Goal: Task Accomplishment & Management: Use online tool/utility

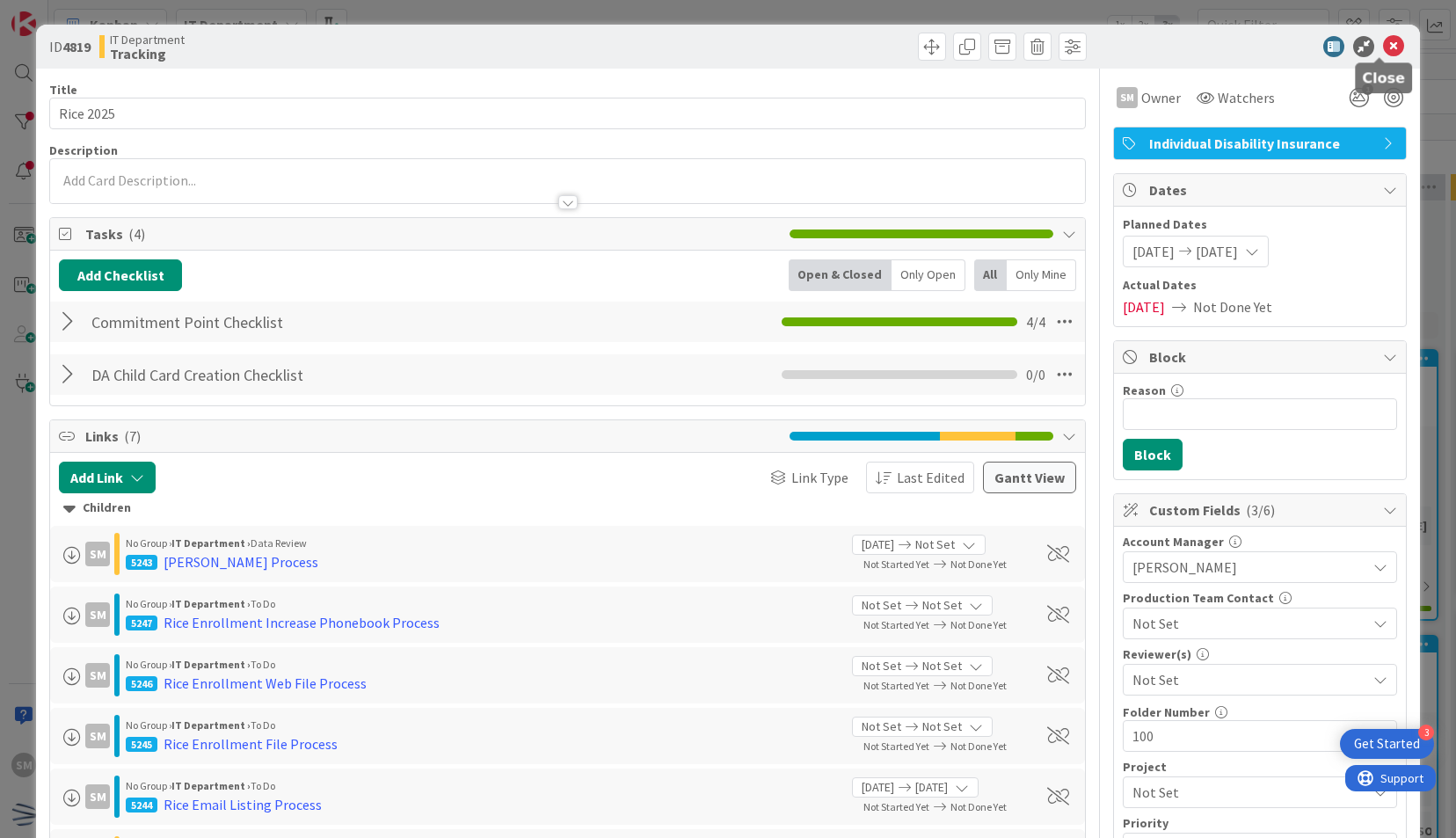
click at [1383, 38] on icon at bounding box center [1393, 46] width 21 height 21
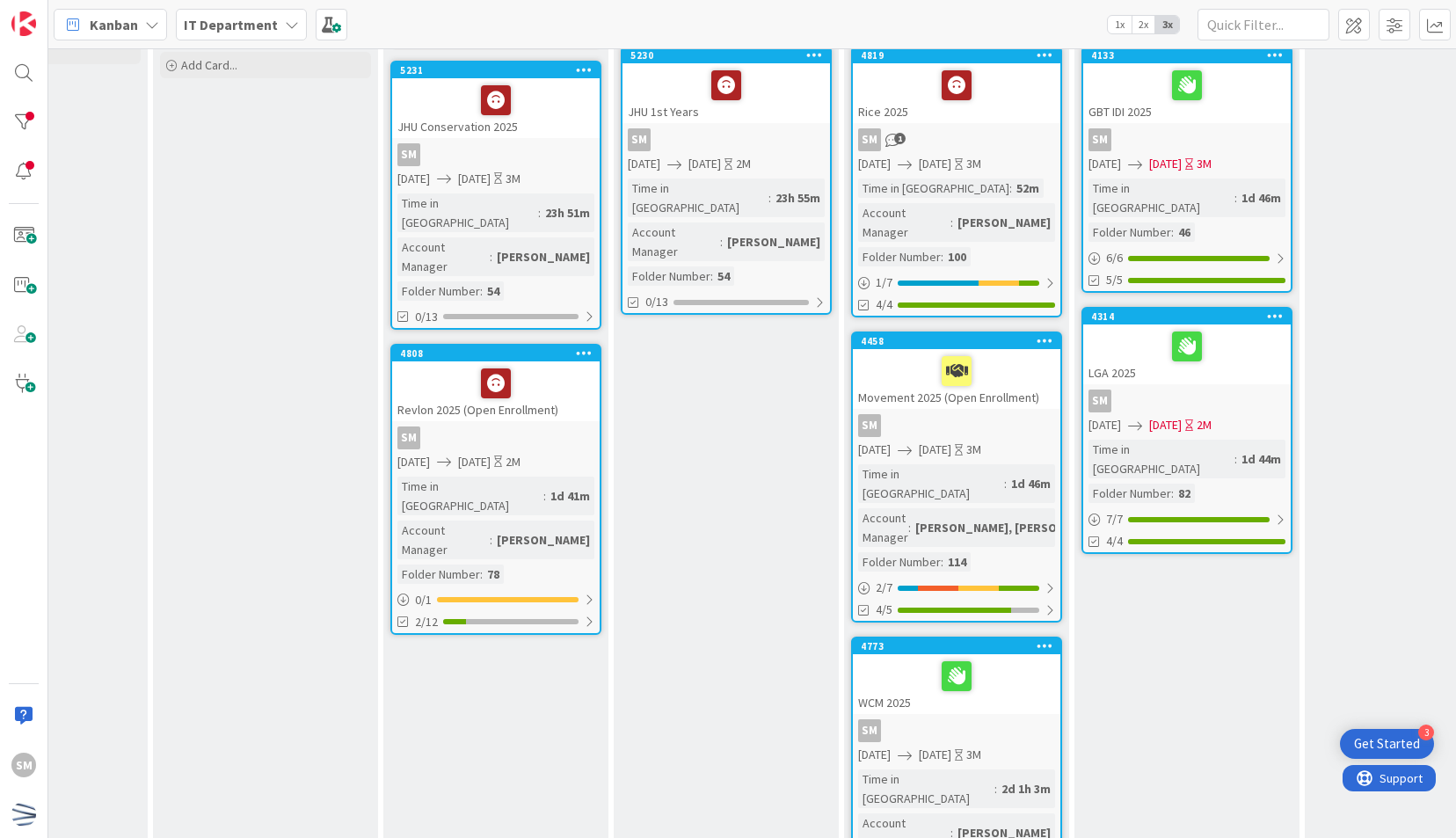
scroll to position [303, 376]
click at [1015, 414] on div "SM" at bounding box center [956, 426] width 207 height 23
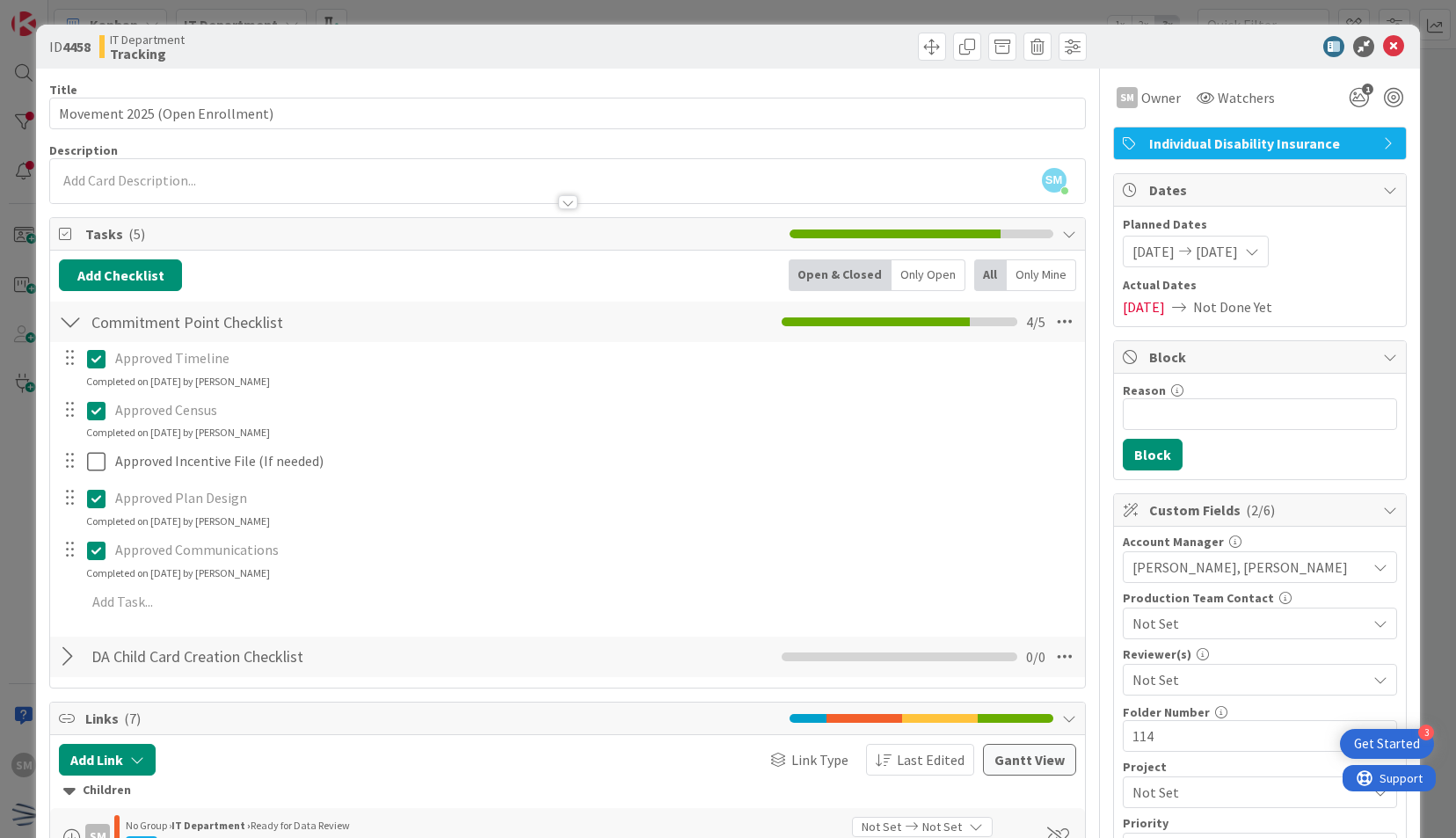
click at [1122, 51] on div at bounding box center [1251, 46] width 312 height 21
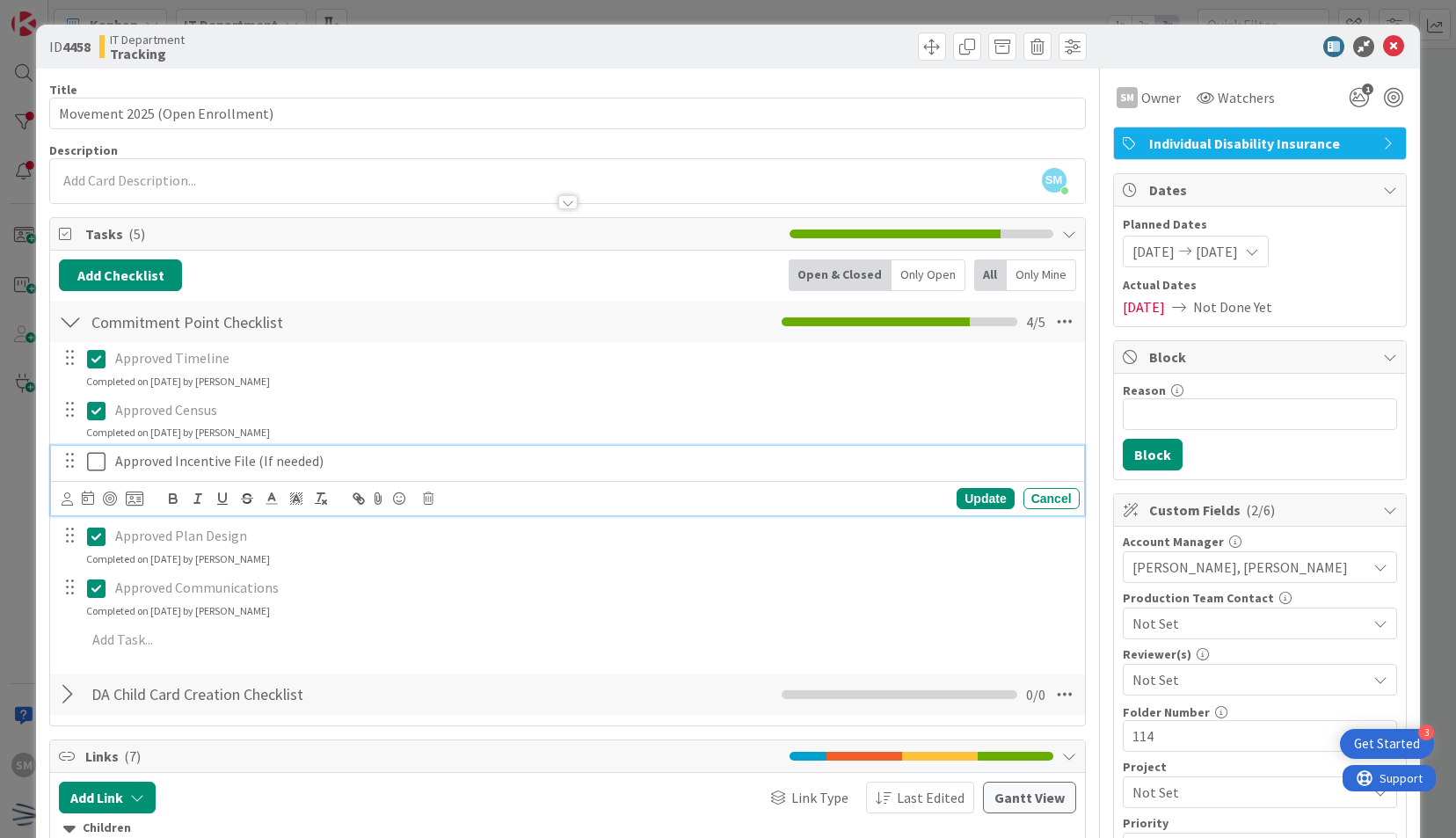
click at [394, 460] on p "Approved Incentive File (If needed)" at bounding box center [593, 460] width 957 height 20
click at [424, 494] on icon at bounding box center [427, 498] width 10 height 12
click at [479, 569] on div "Delete" at bounding box center [472, 573] width 65 height 32
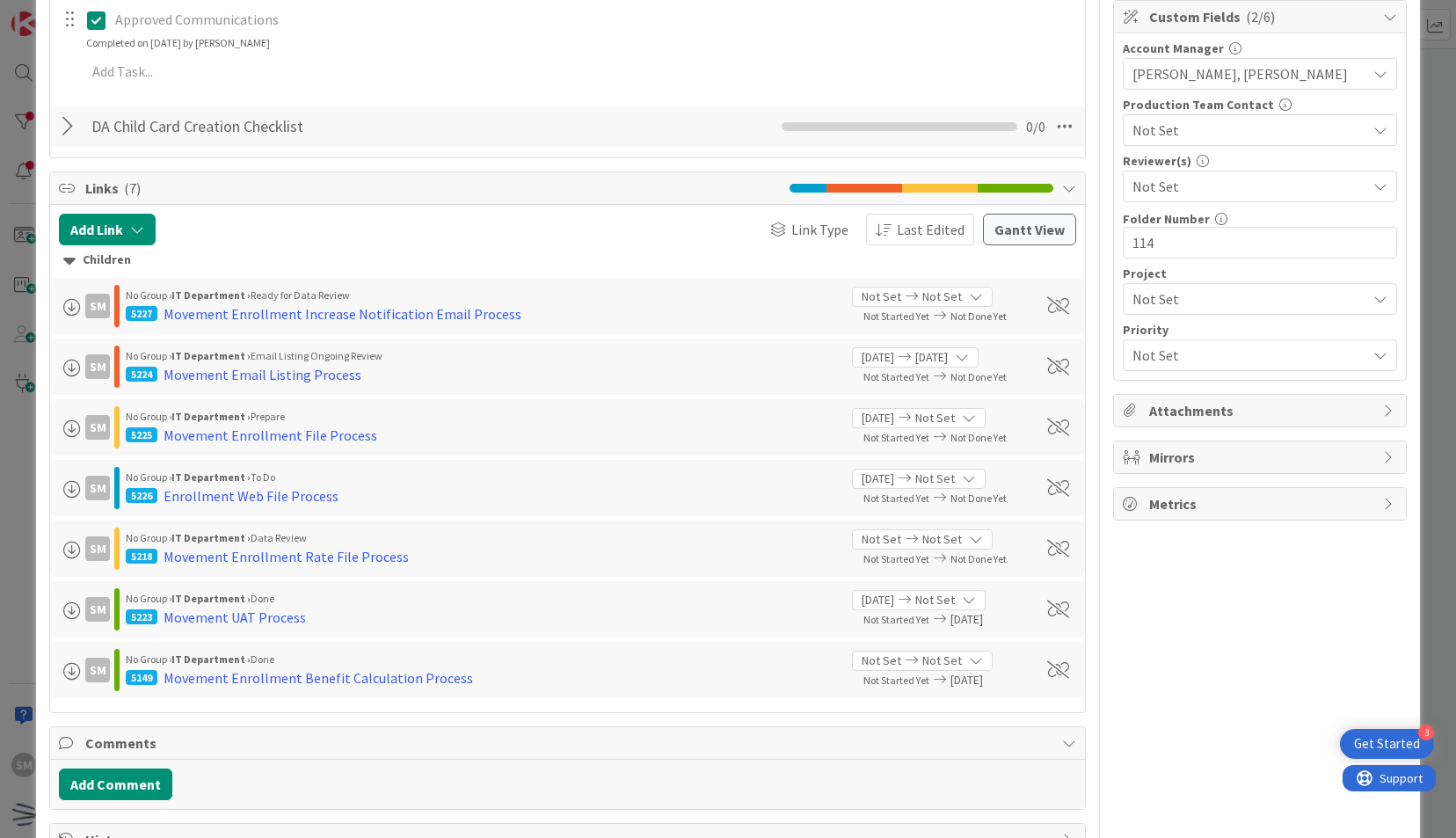
scroll to position [494, 0]
click at [310, 431] on div "Movement Enrollment File Process" at bounding box center [270, 434] width 214 height 21
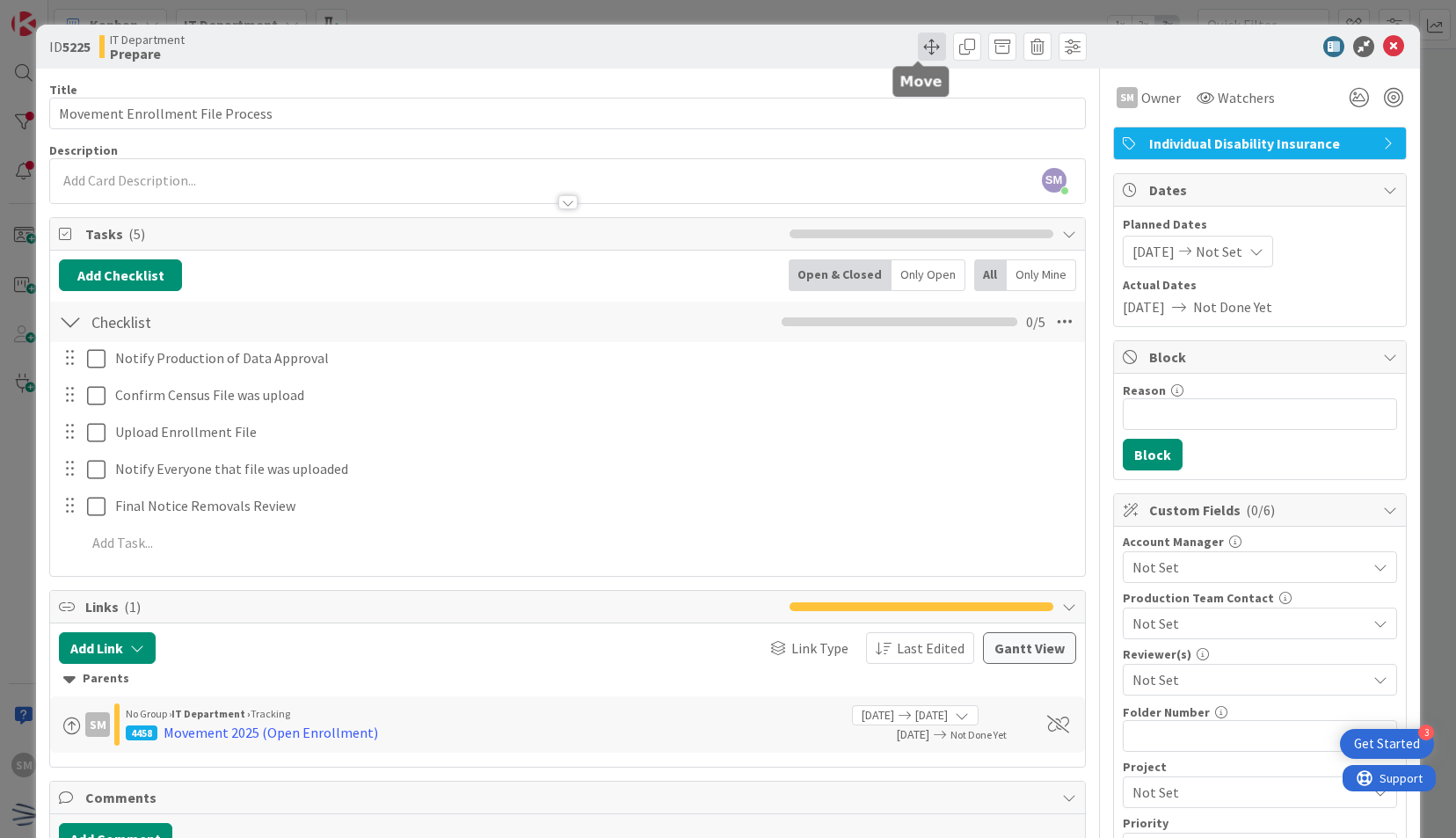
click at [918, 44] on span at bounding box center [932, 47] width 28 height 28
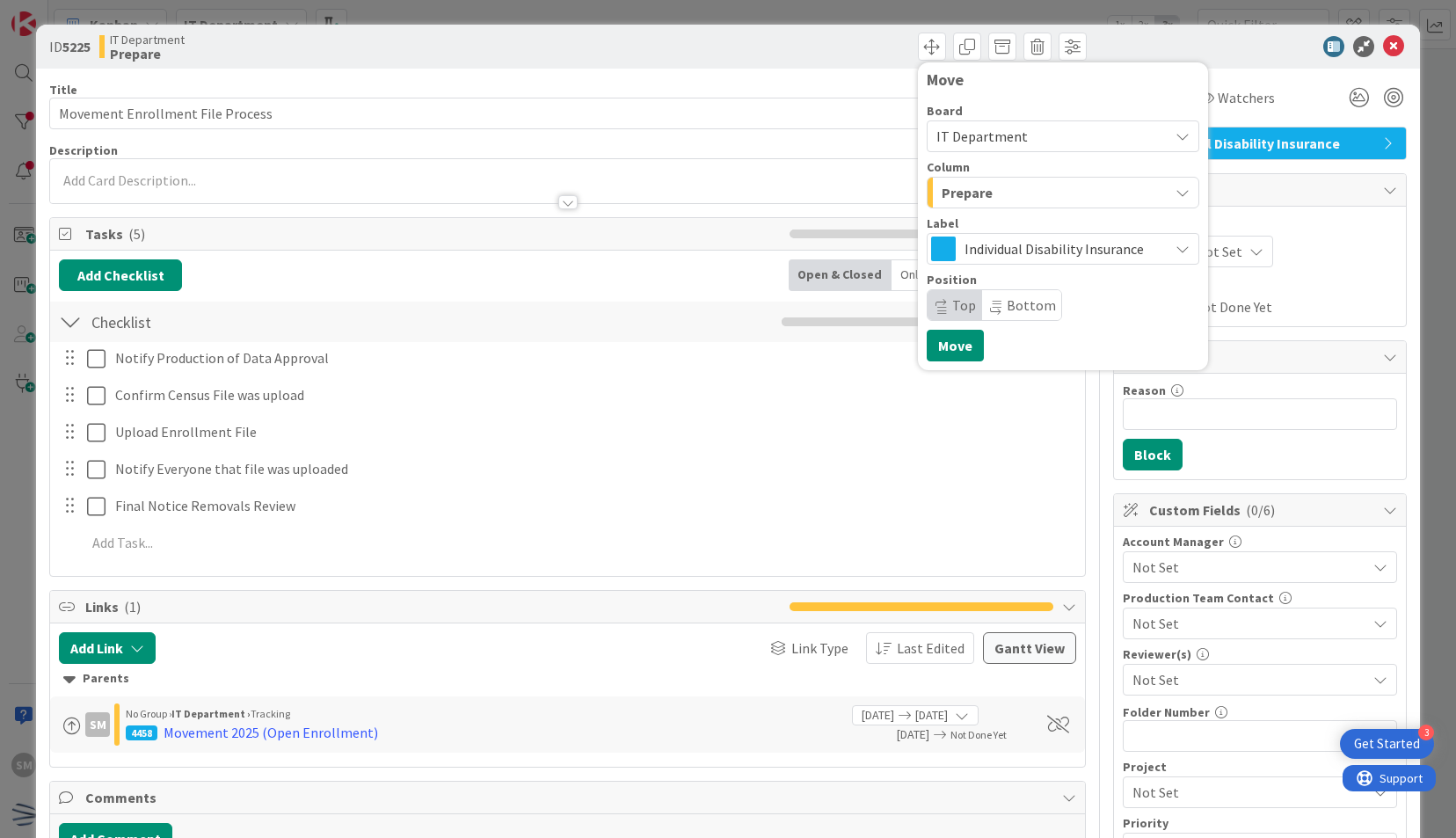
click at [970, 196] on span "Prepare" at bounding box center [967, 192] width 51 height 23
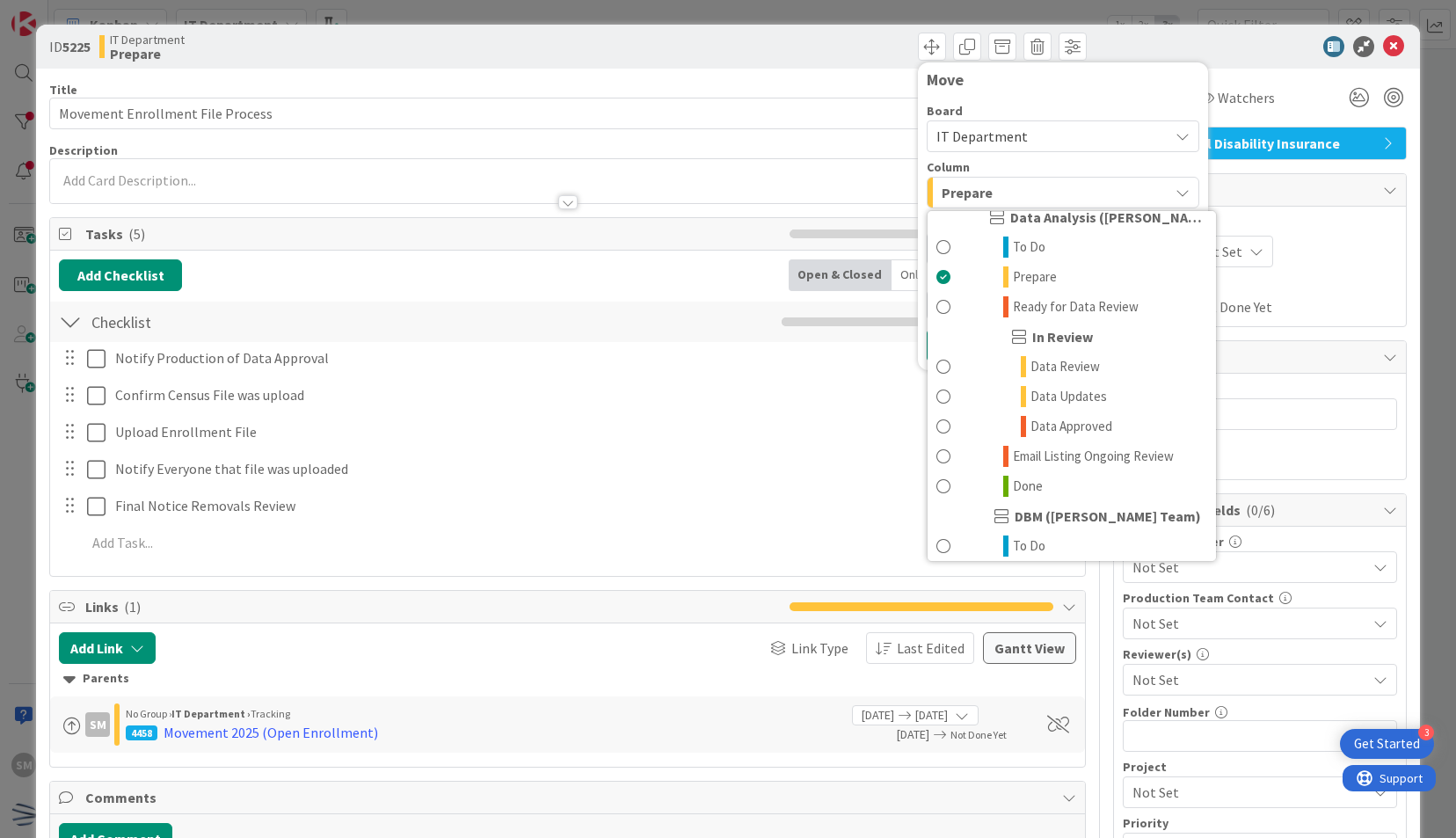
scroll to position [524, 0]
click at [1072, 310] on span "Ready for Data Review" at bounding box center [1076, 308] width 126 height 21
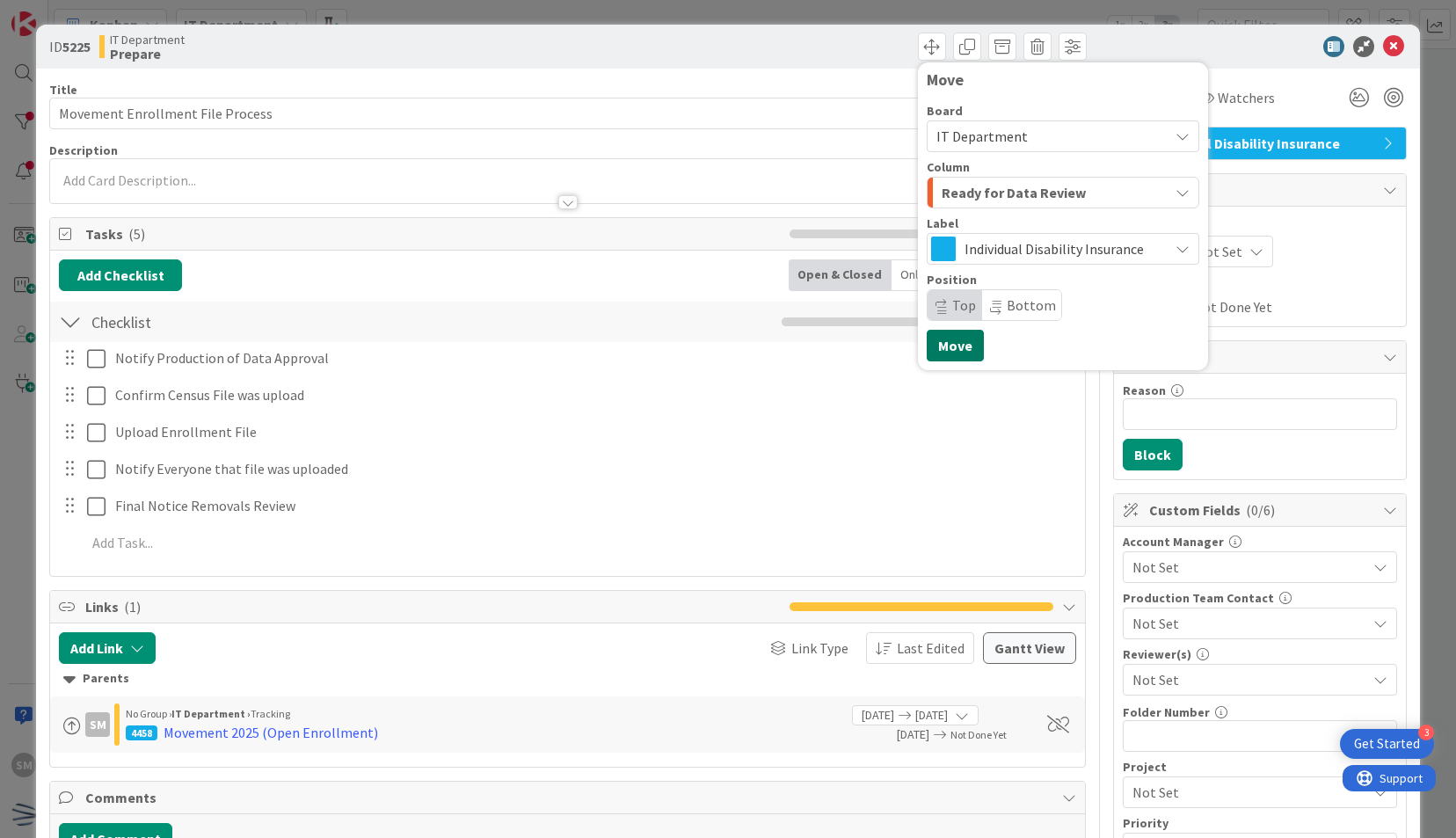
click at [926, 344] on button "Move" at bounding box center [954, 346] width 57 height 32
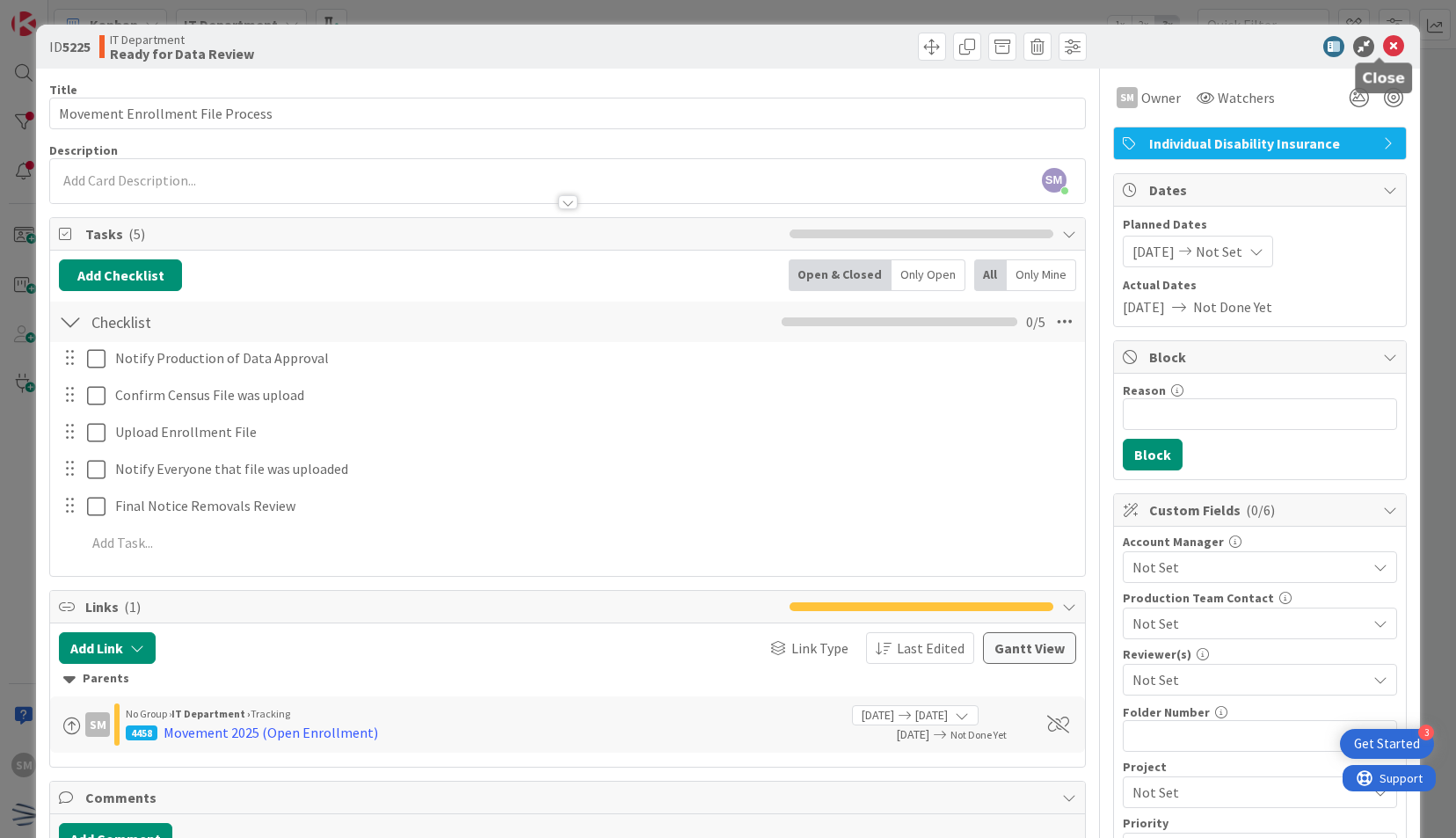
click at [1383, 46] on icon at bounding box center [1393, 46] width 21 height 21
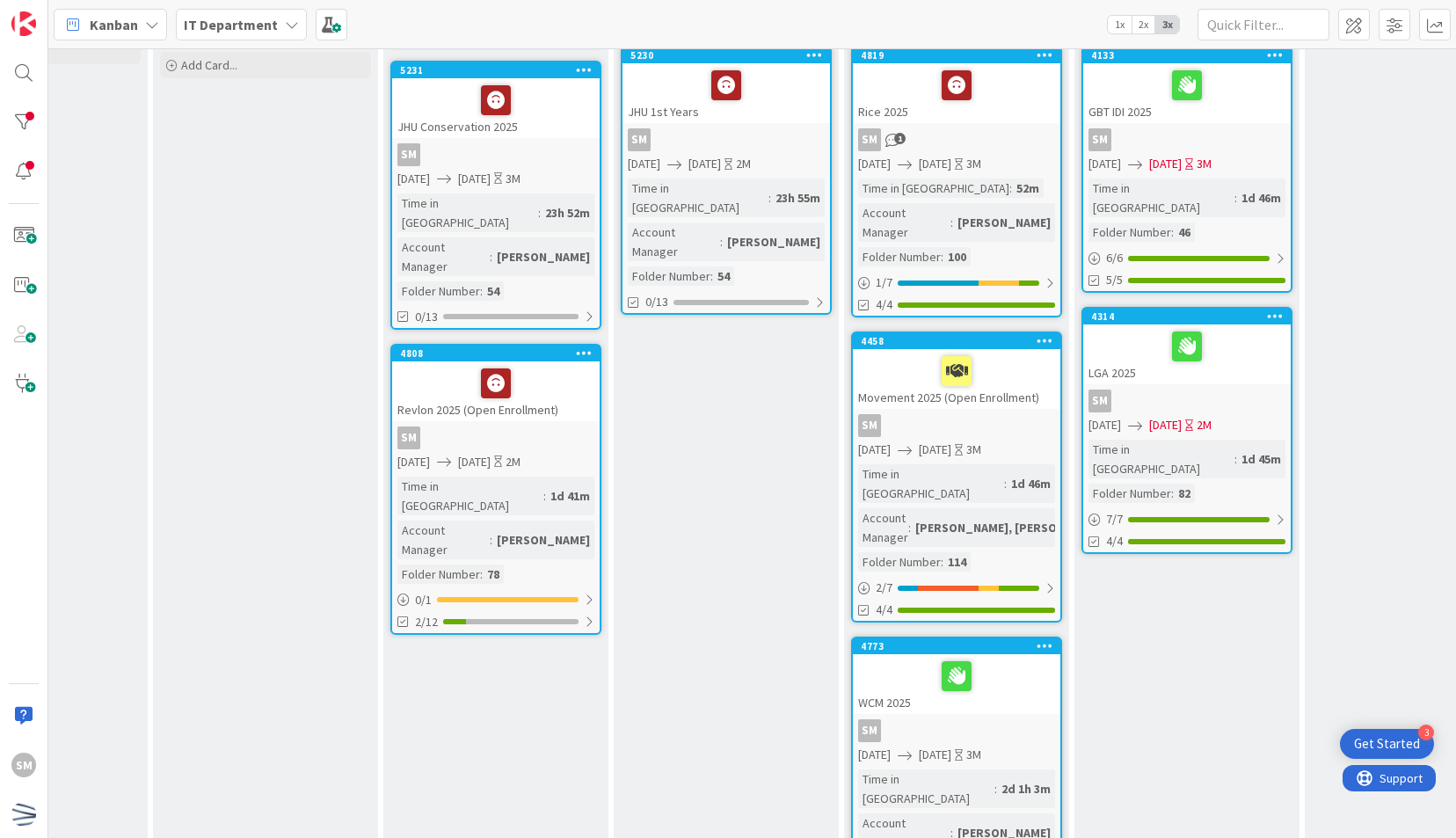
click at [927, 414] on div "SM" at bounding box center [956, 426] width 207 height 23
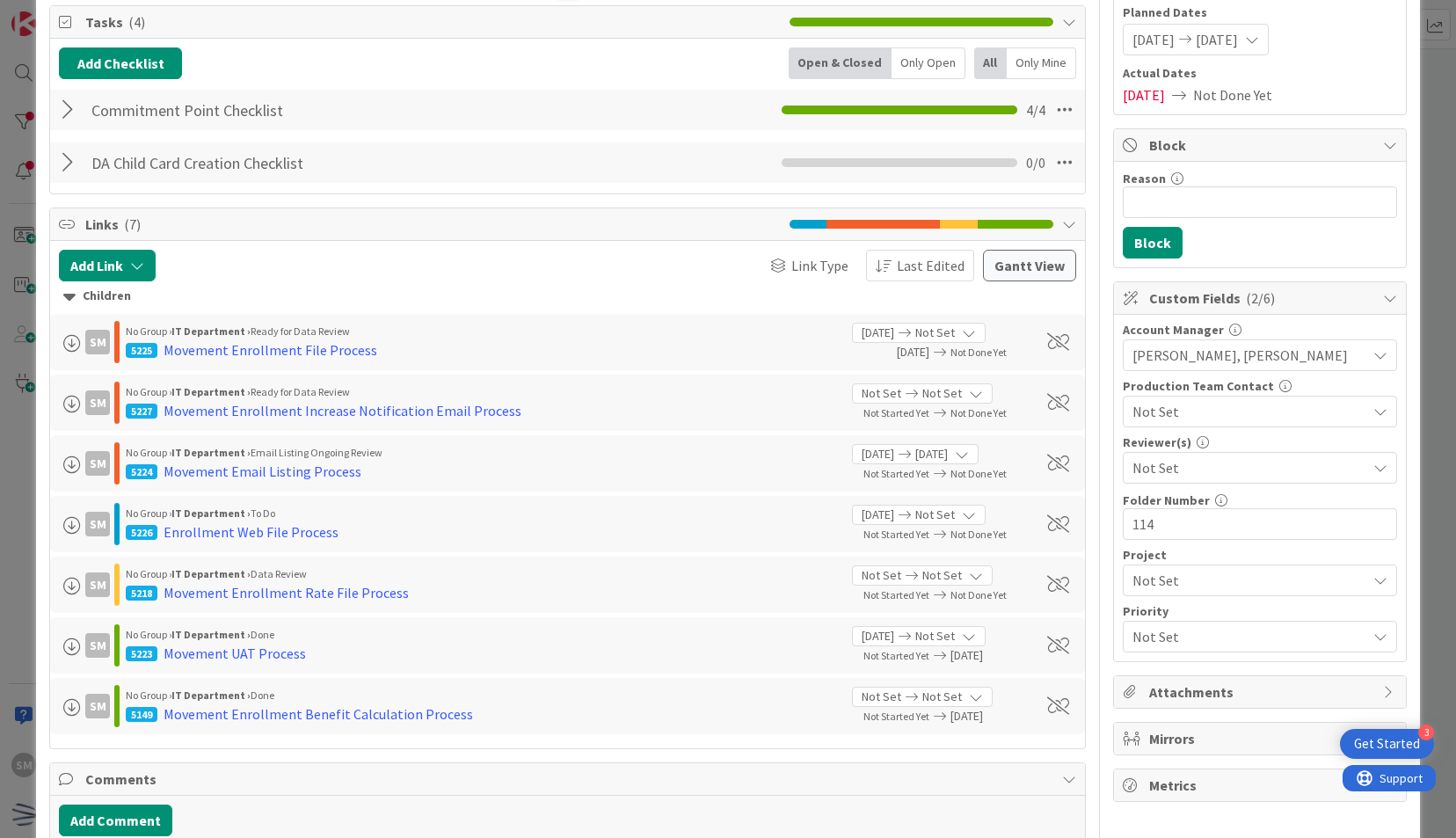
scroll to position [213, 0]
click at [291, 529] on div "Enrollment Web File Process" at bounding box center [251, 531] width 175 height 21
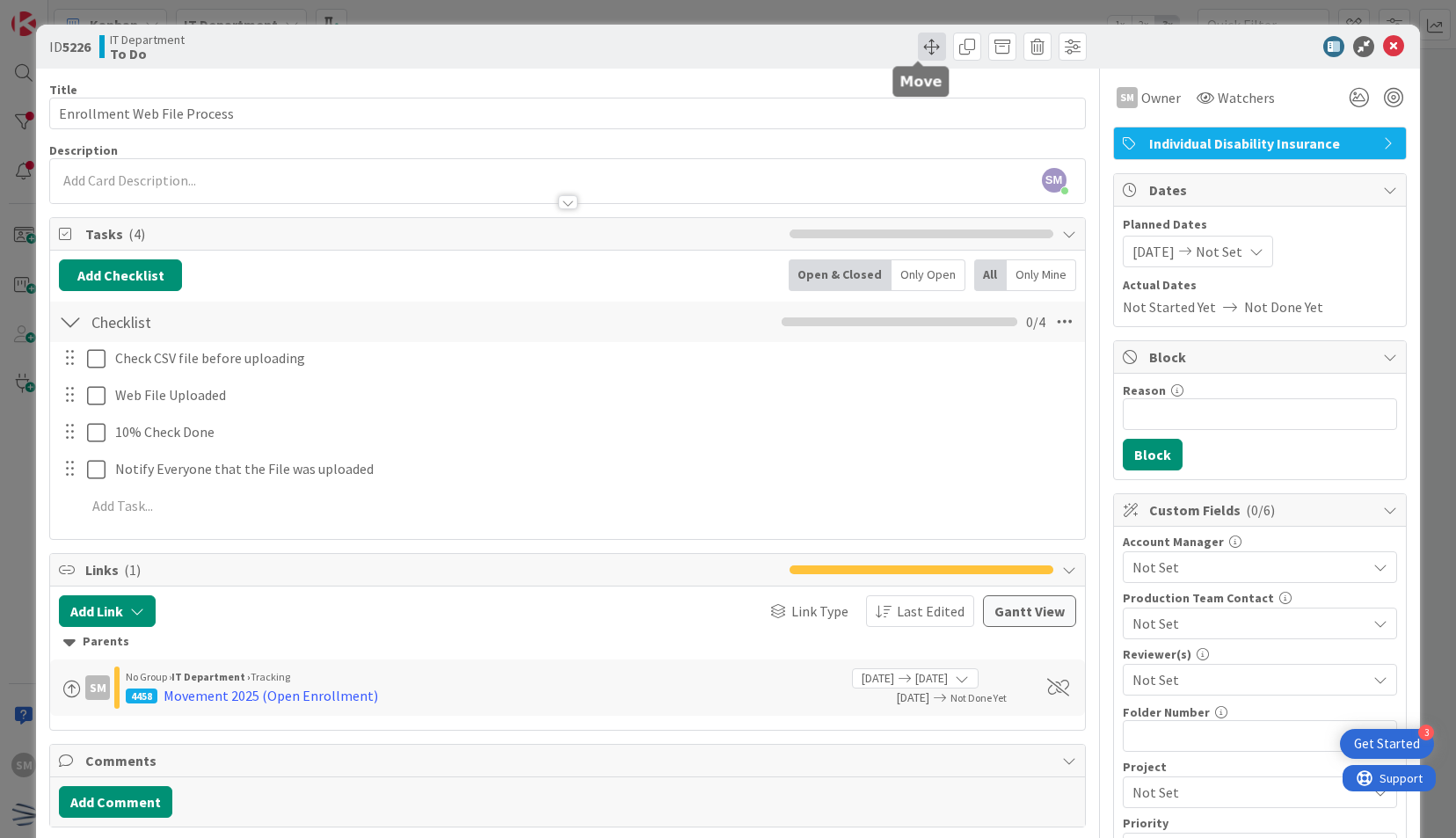
click at [918, 46] on span at bounding box center [932, 47] width 28 height 28
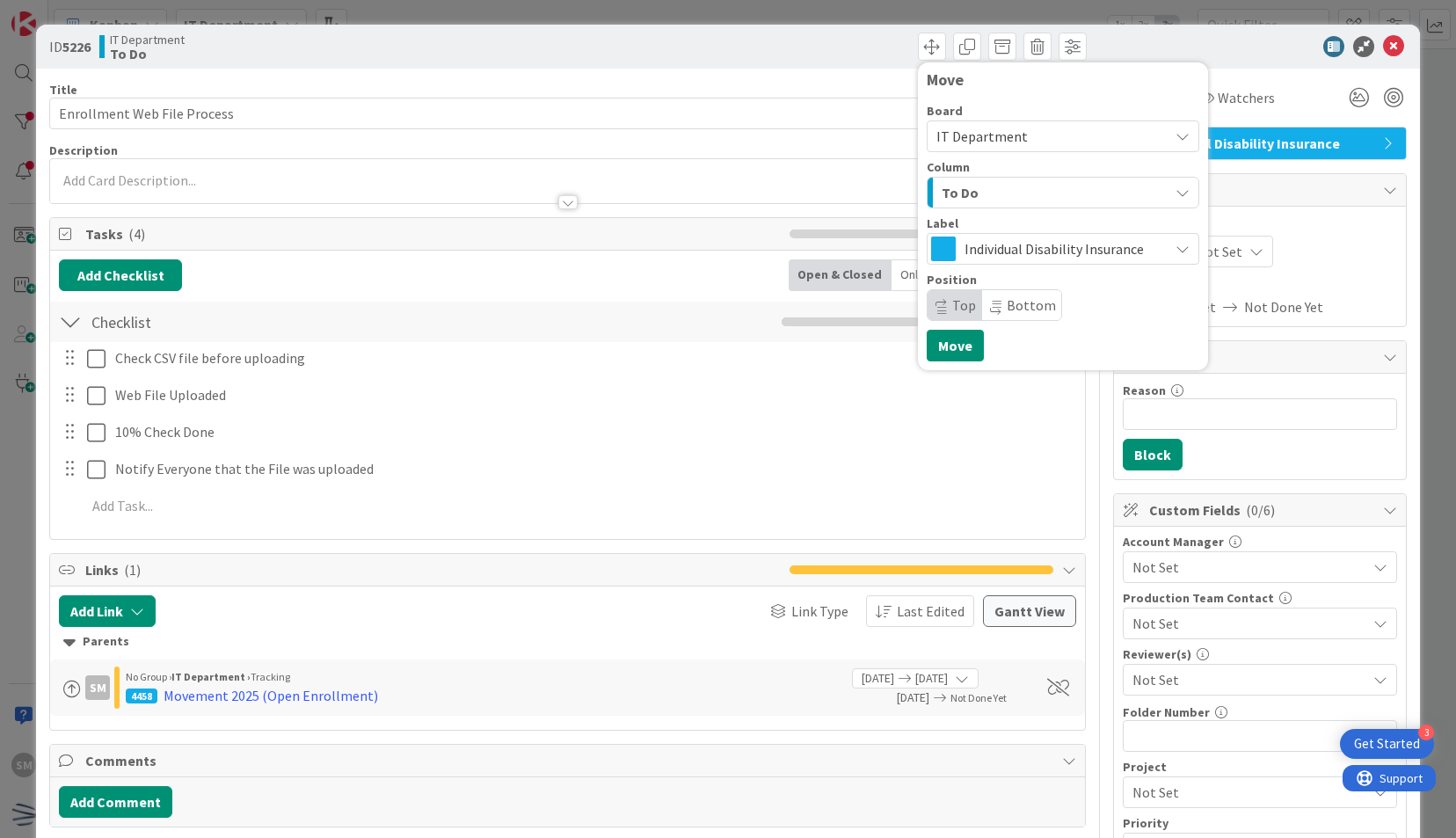
click at [987, 185] on div "To Do" at bounding box center [1053, 193] width 232 height 28
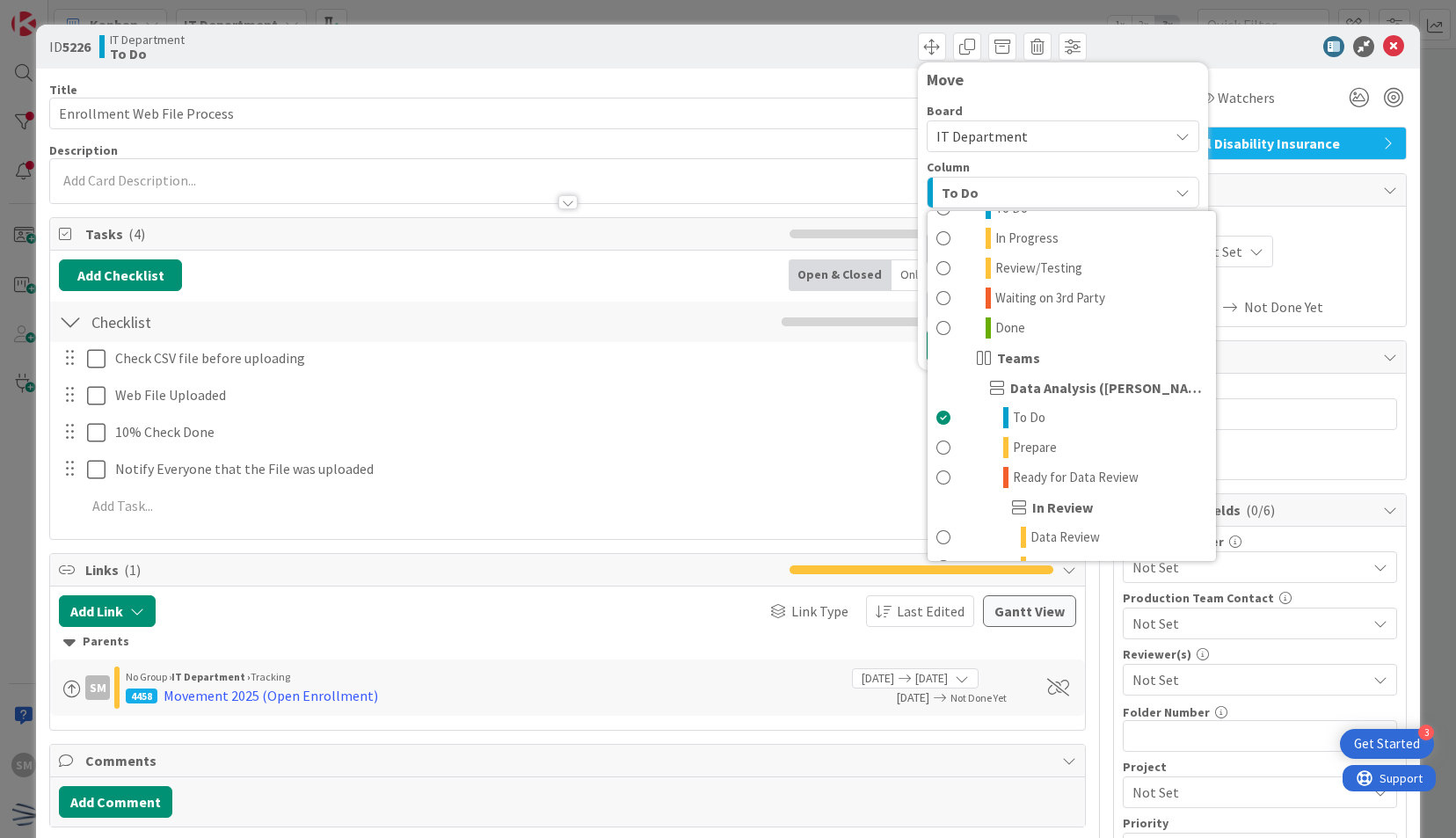
scroll to position [358, 0]
click at [1058, 468] on span "Ready for Data Review" at bounding box center [1076, 473] width 126 height 21
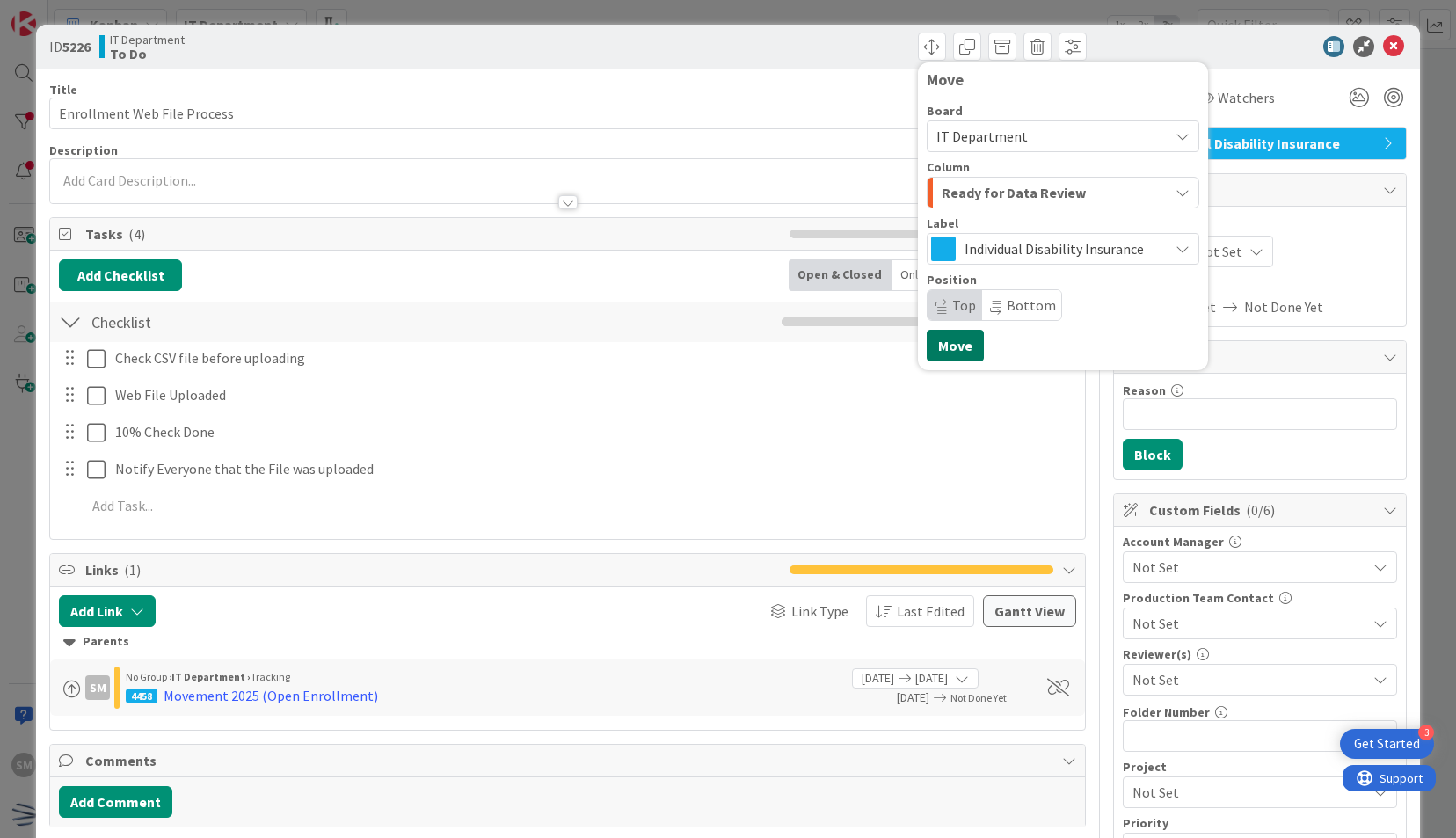
click at [952, 343] on button "Move" at bounding box center [954, 346] width 57 height 32
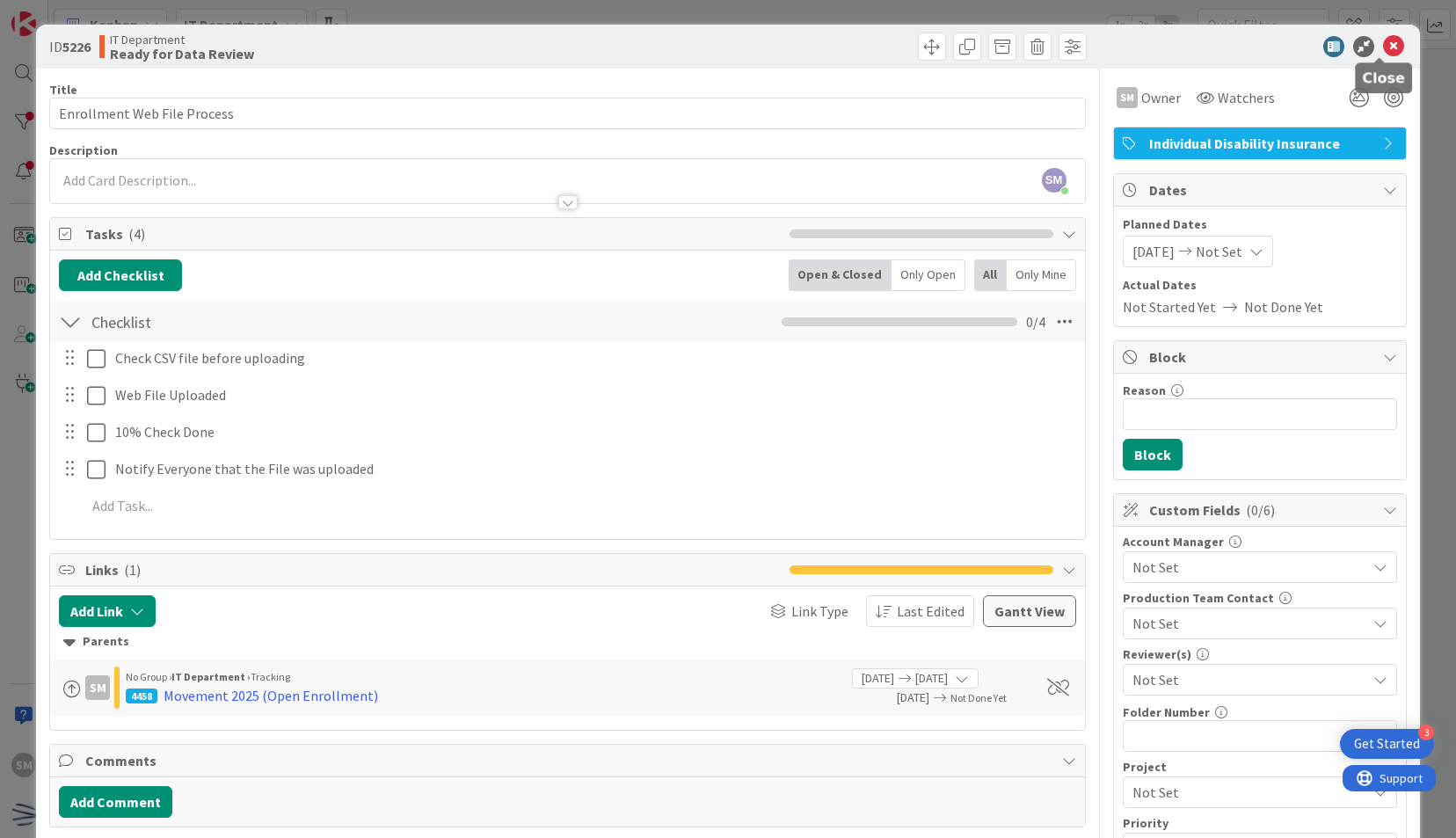
click at [1384, 42] on icon at bounding box center [1393, 46] width 21 height 21
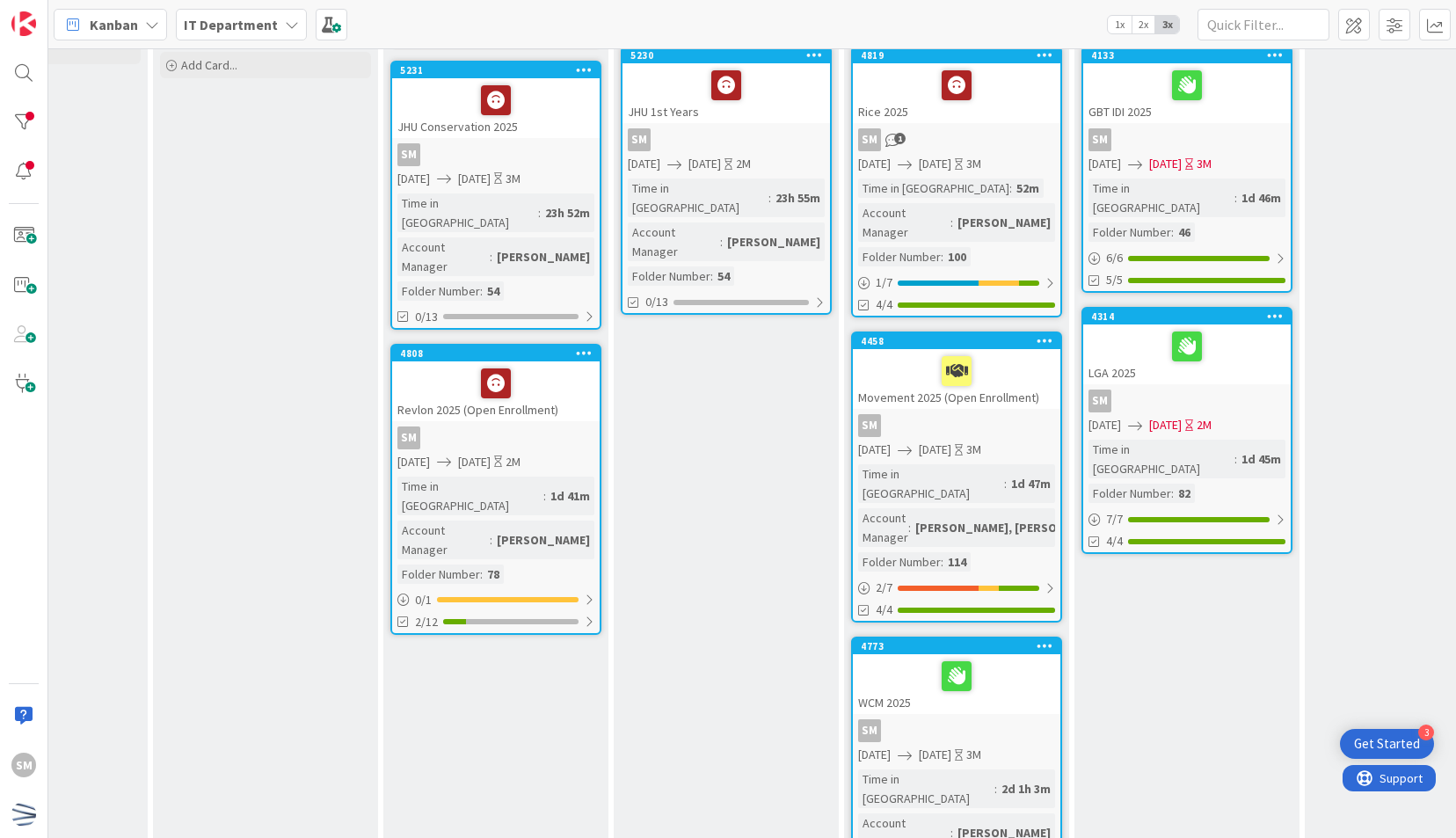
click at [959, 386] on div "Movement 2025 (Open Enrollment)" at bounding box center [956, 379] width 207 height 60
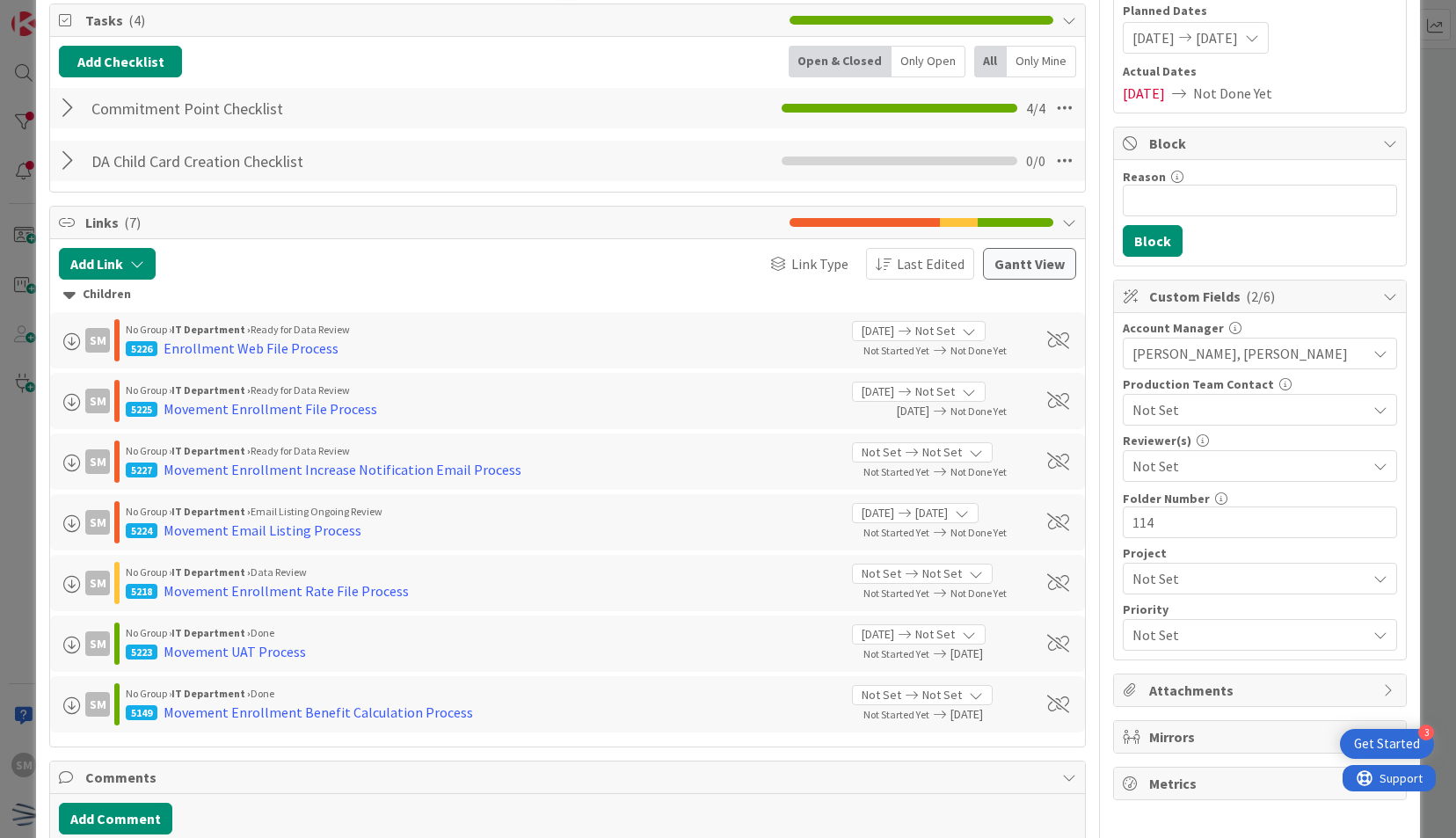
scroll to position [240, 0]
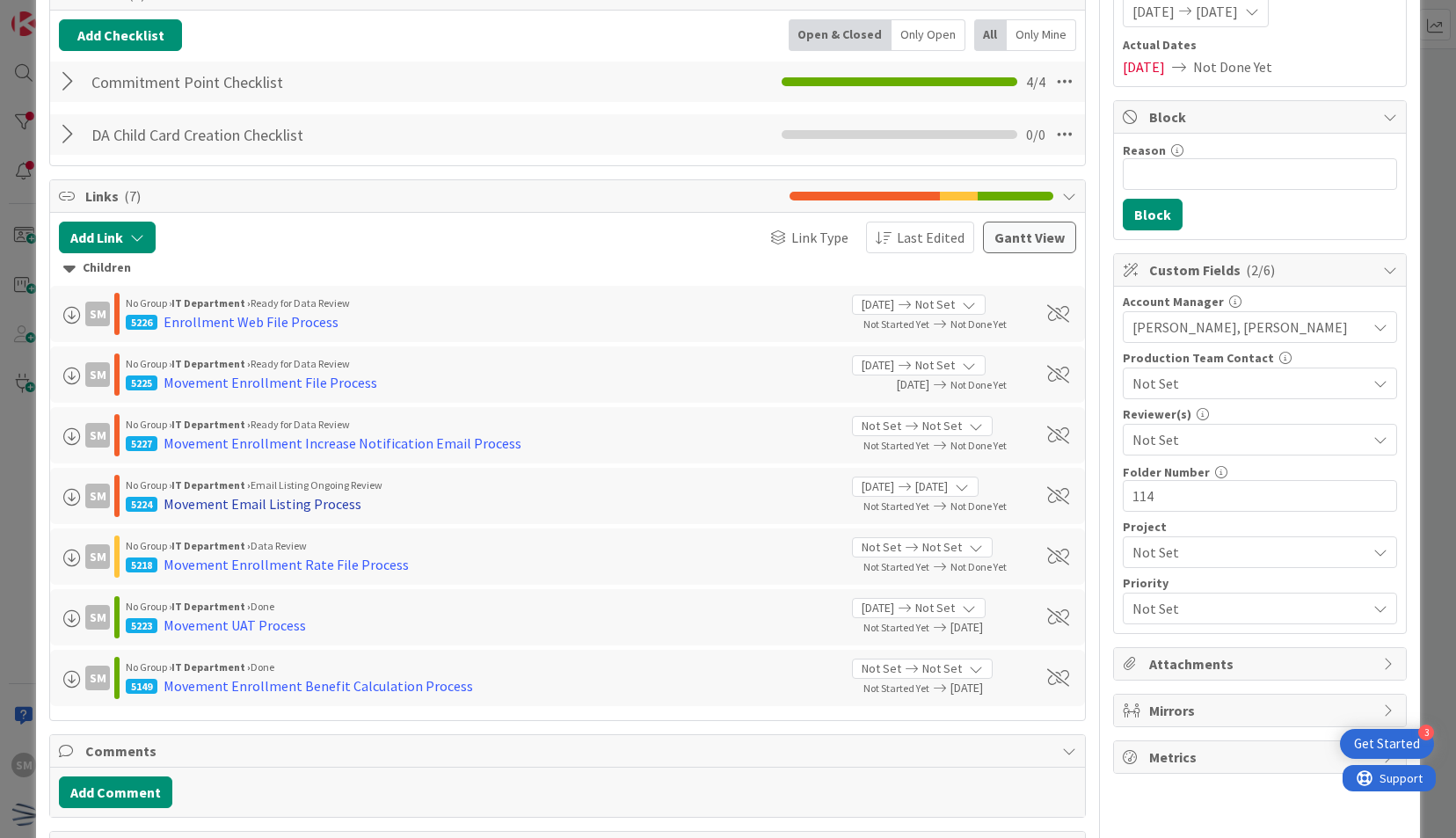
click at [326, 493] on div "Movement Email Listing Process" at bounding box center [263, 504] width 198 height 21
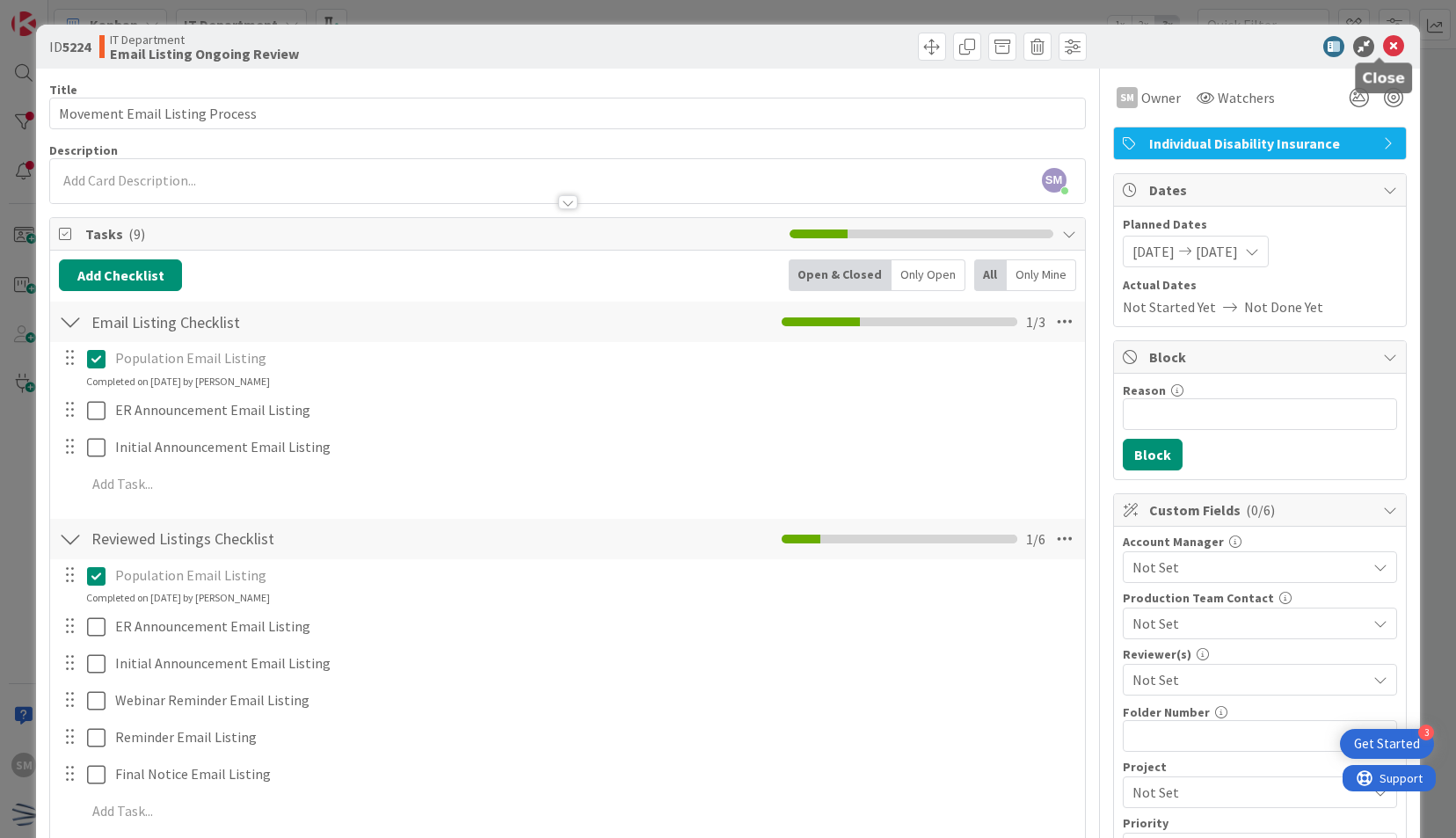
click at [1383, 46] on icon at bounding box center [1393, 46] width 21 height 21
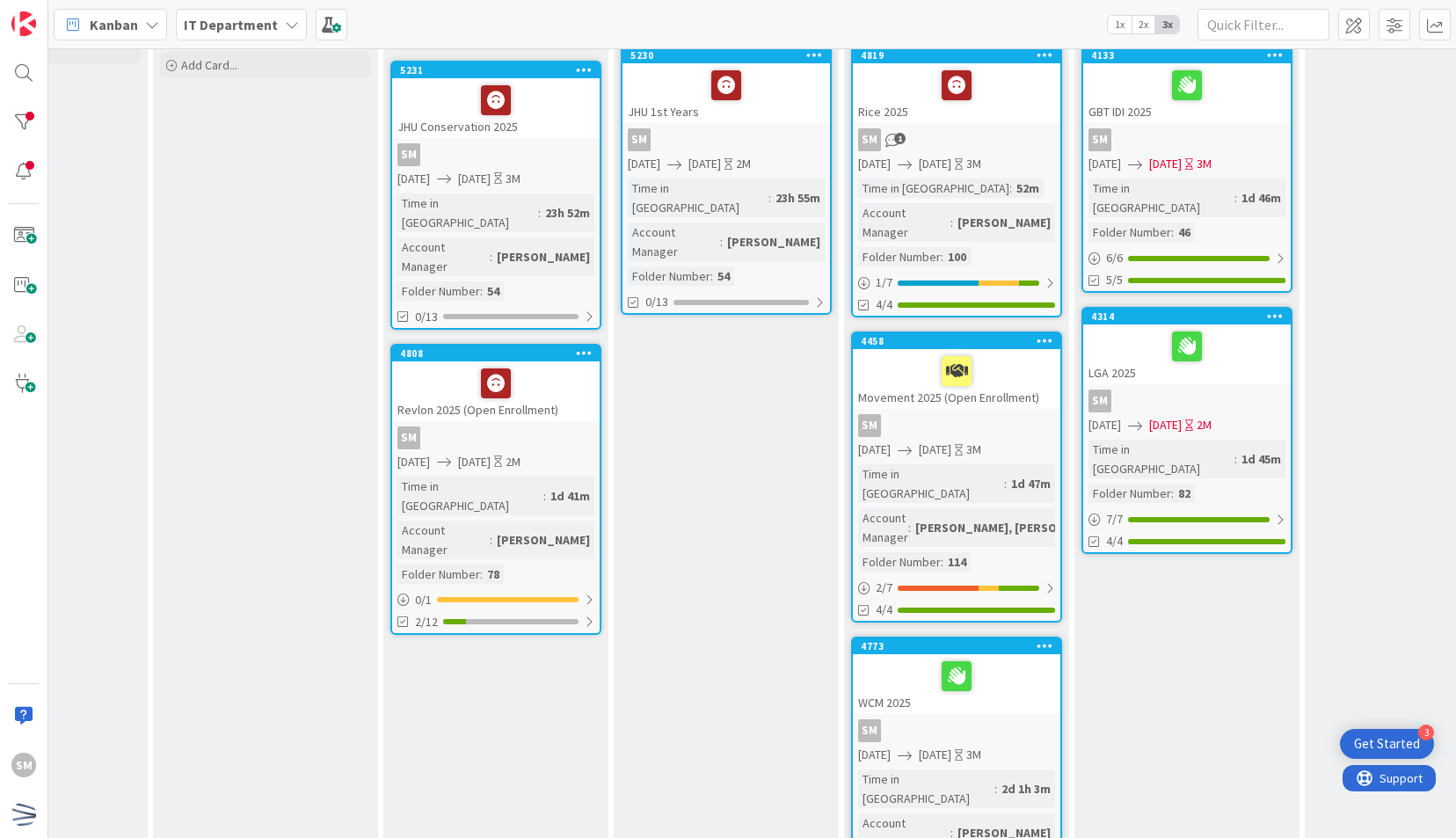
click at [932, 389] on div "4458 Movement 2025 (Open Enrollment) SM [DATE] [DATE] 3M Time in Column : 1d 47…" at bounding box center [956, 476] width 211 height 291
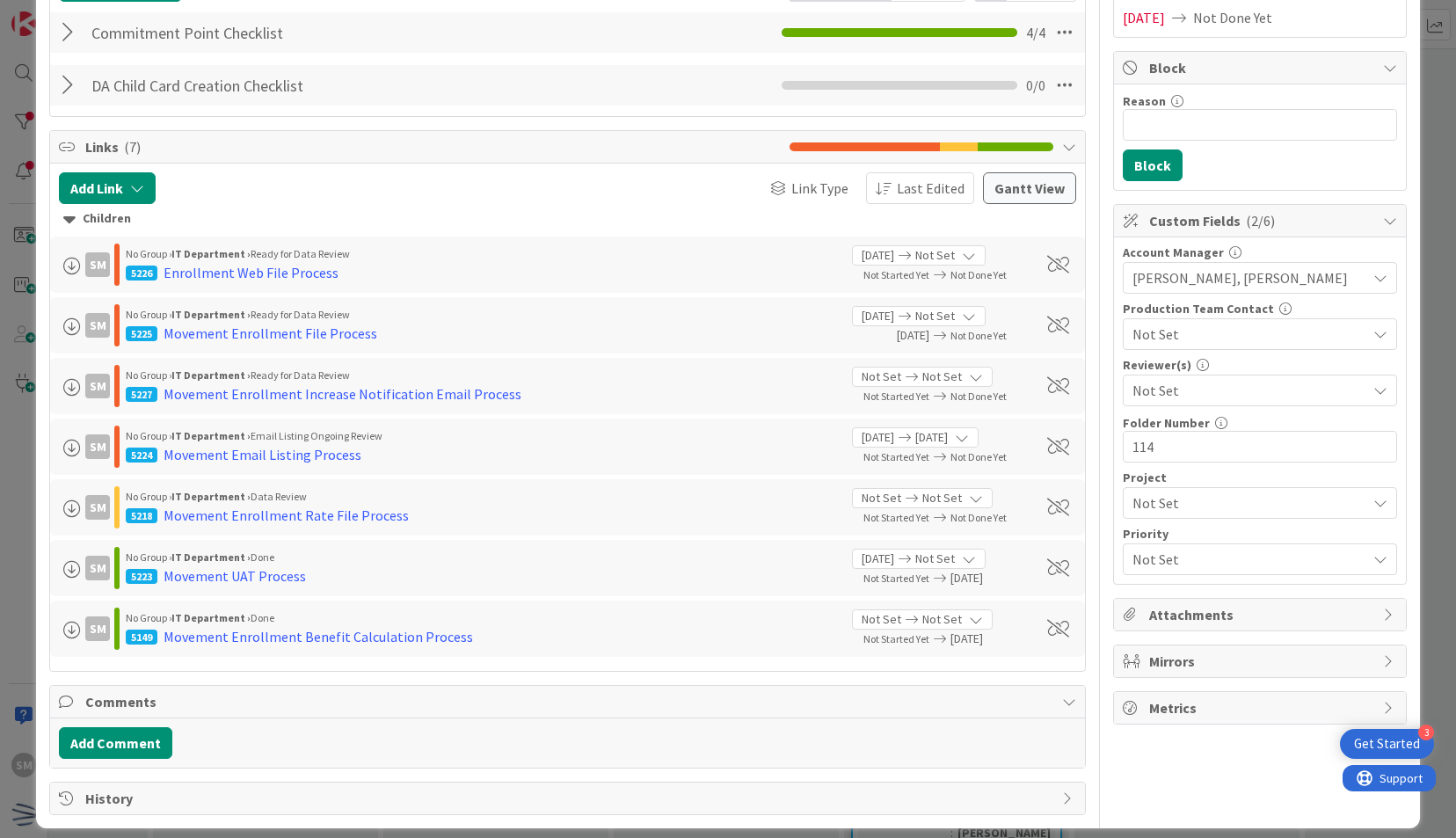
scroll to position [290, 0]
click at [807, 726] on div "Add Comment" at bounding box center [568, 742] width 1016 height 32
click at [872, 373] on span "Not Set" at bounding box center [881, 376] width 40 height 19
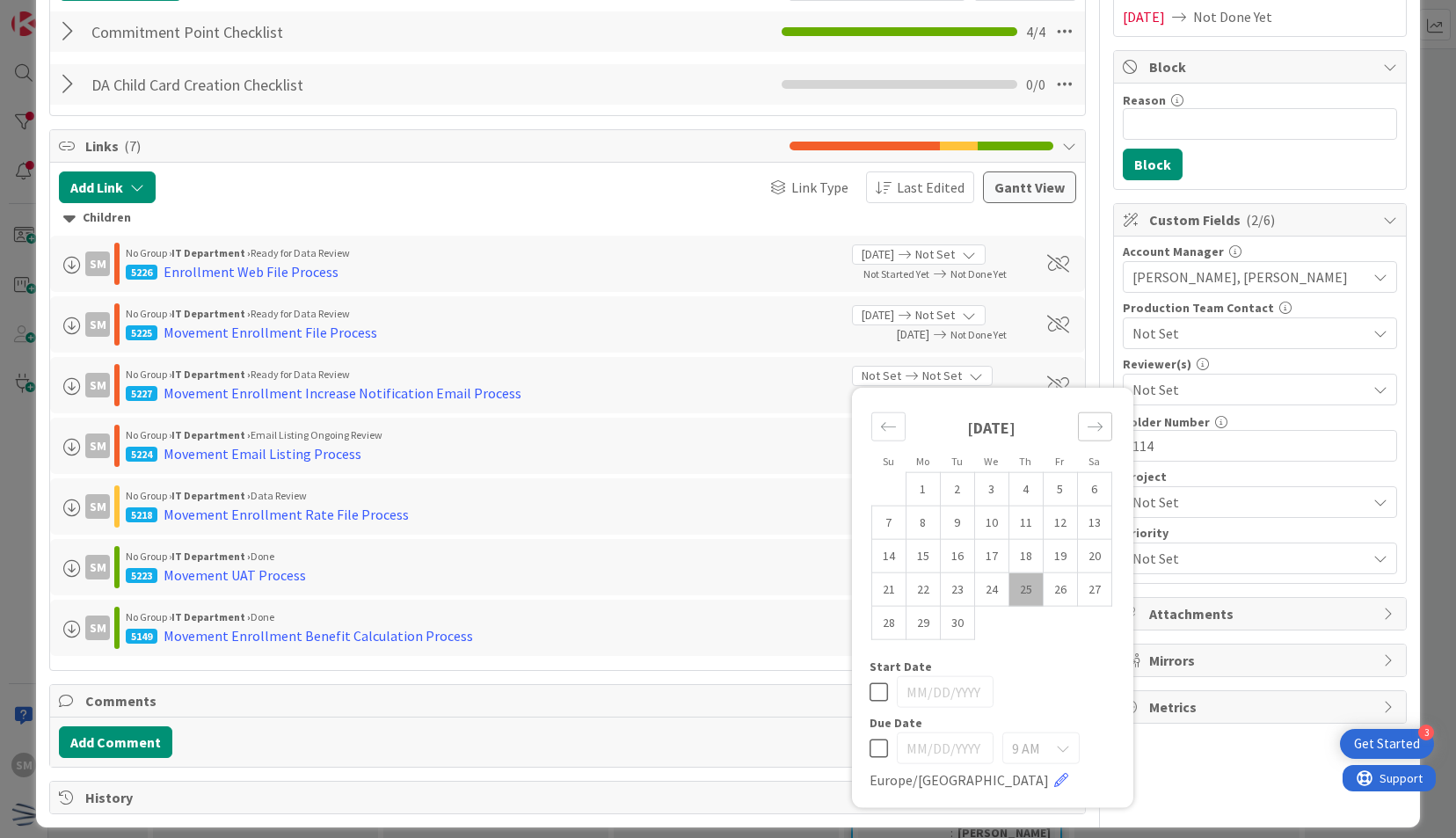
click at [1086, 424] on icon "Move forward to switch to the next month." at bounding box center [1094, 426] width 15 height 8
click at [981, 559] on td "15" at bounding box center [991, 556] width 34 height 33
type input "[DATE]"
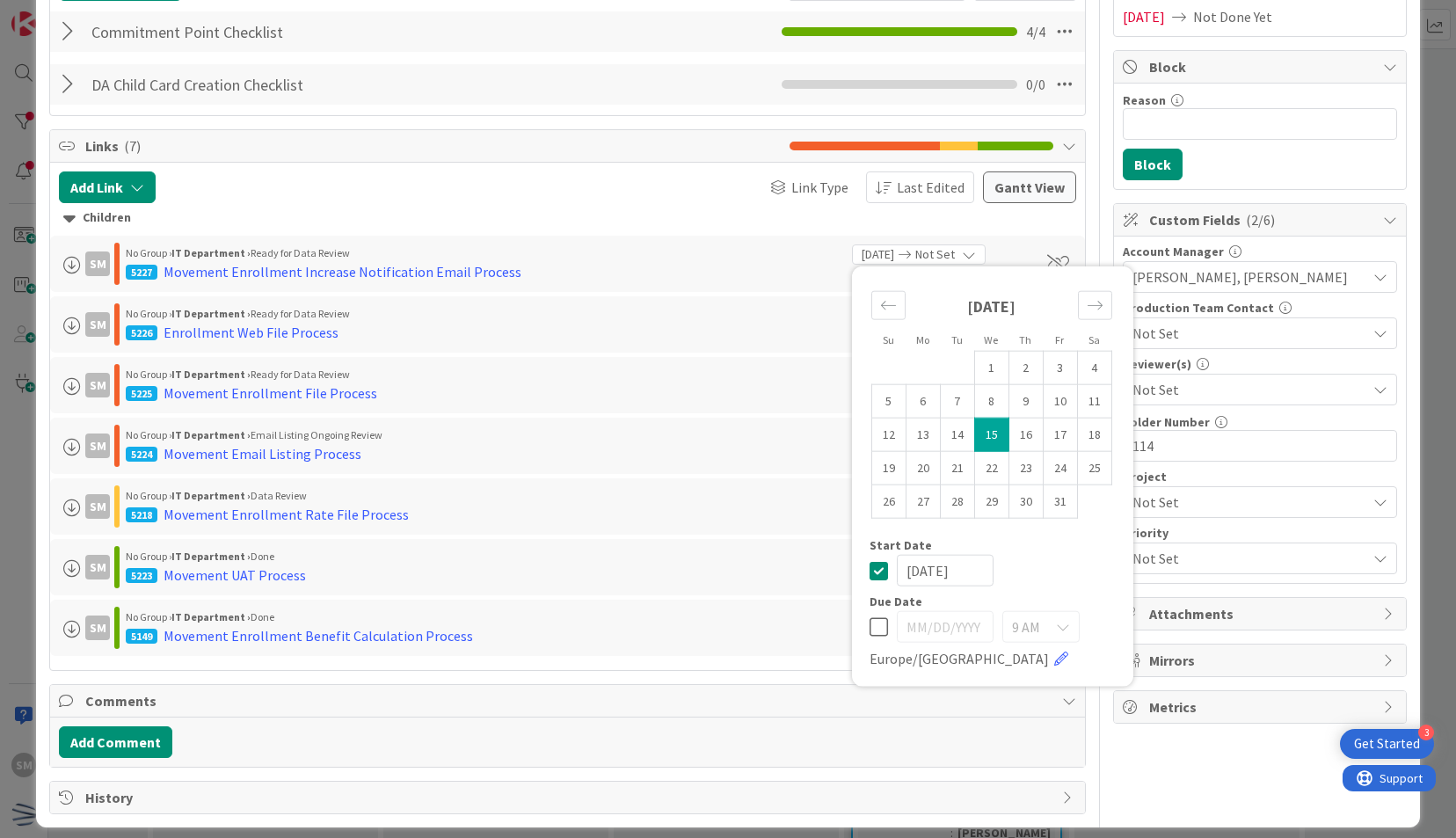
click at [1080, 125] on div "Title 31 / 128 Movement 2025 (Open Enrollment) Description SM [PERSON_NAME] jus…" at bounding box center [727, 297] width 1356 height 1036
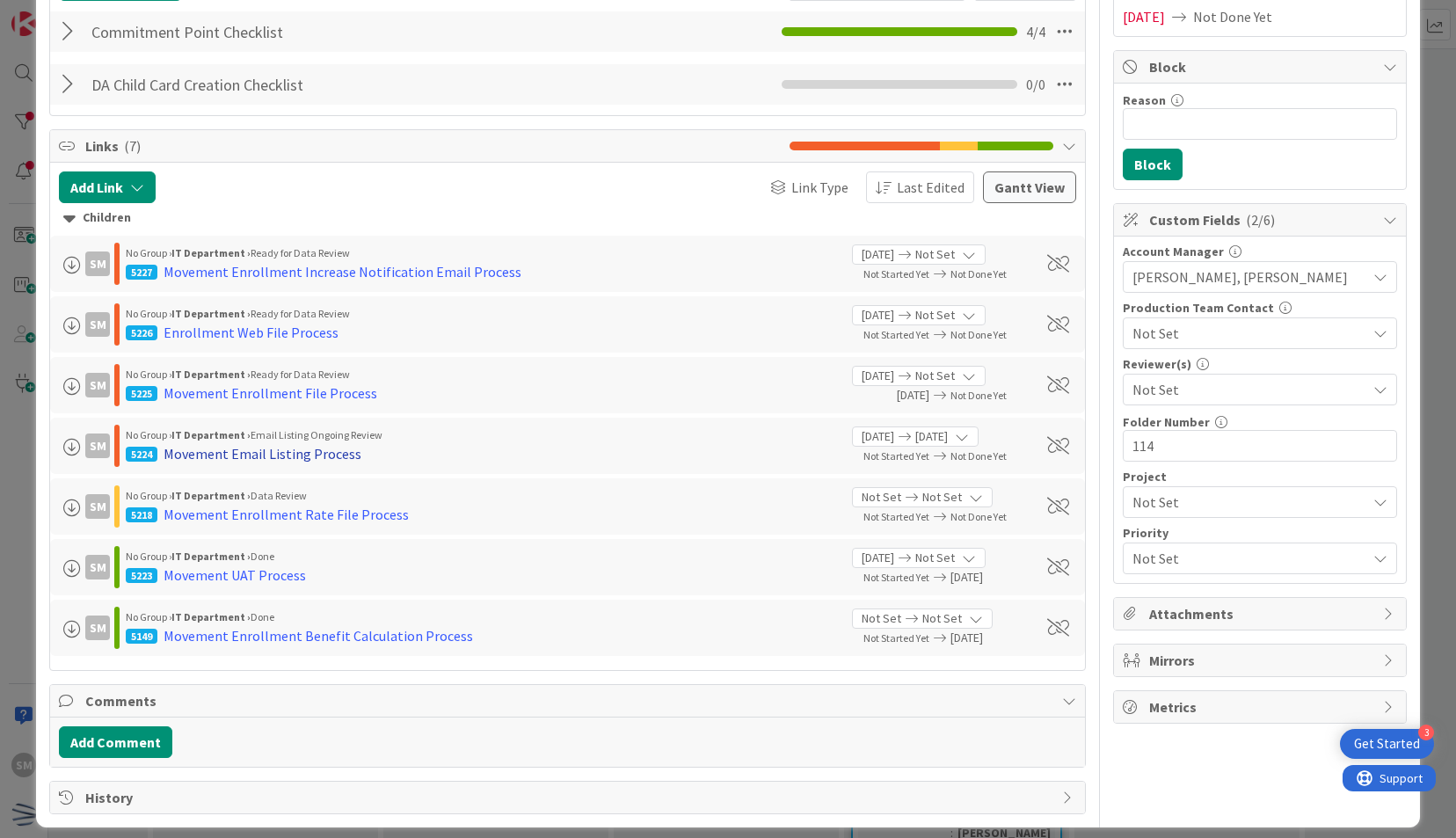
click at [281, 444] on div "Movement Email Listing Process" at bounding box center [263, 454] width 198 height 21
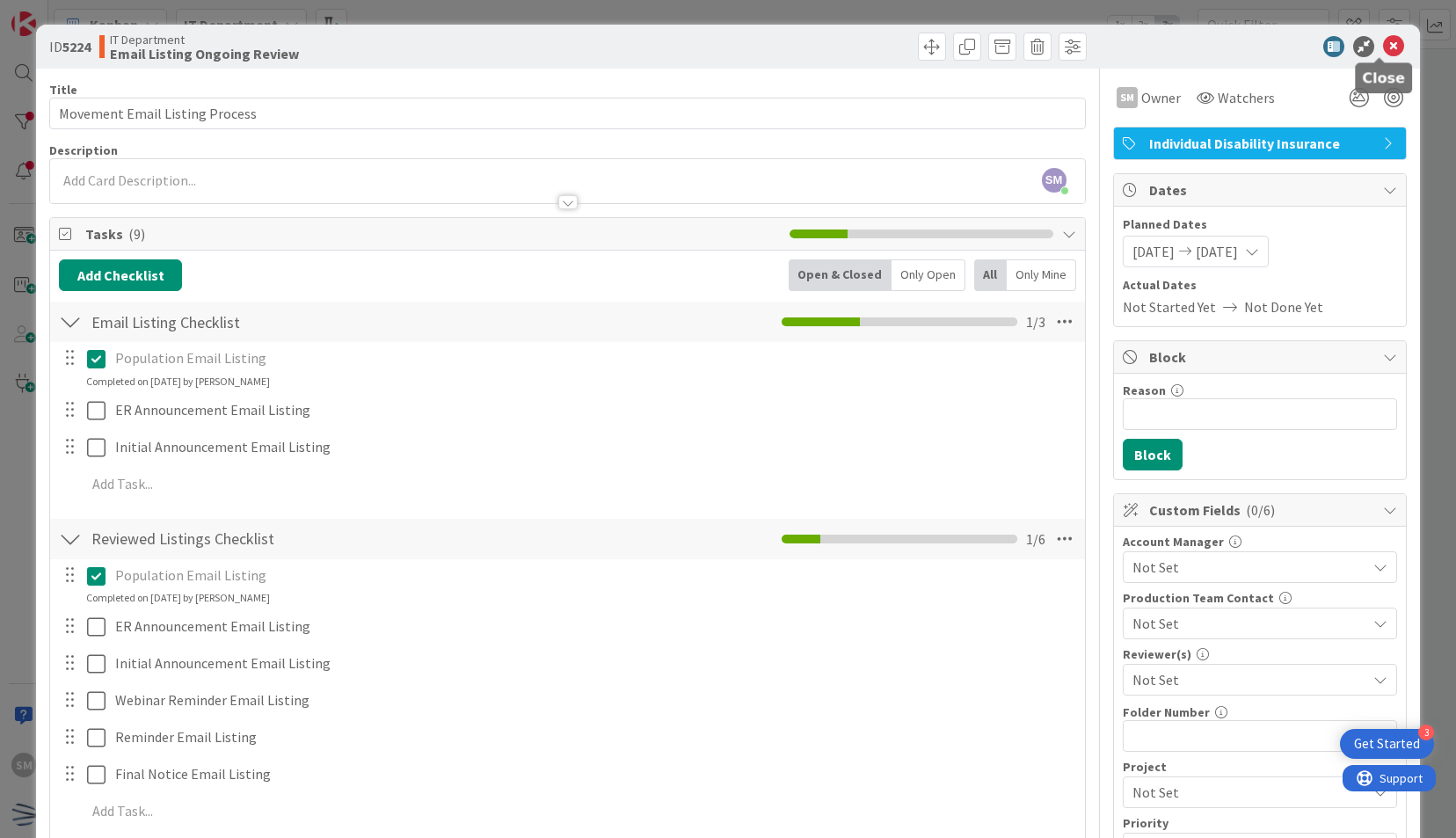
click at [1383, 53] on icon at bounding box center [1393, 46] width 21 height 21
